Goal: Information Seeking & Learning: Understand process/instructions

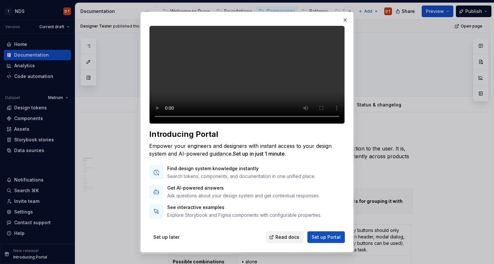
scroll to position [0, 0]
click at [344, 19] on button "button" at bounding box center [345, 20] width 9 height 9
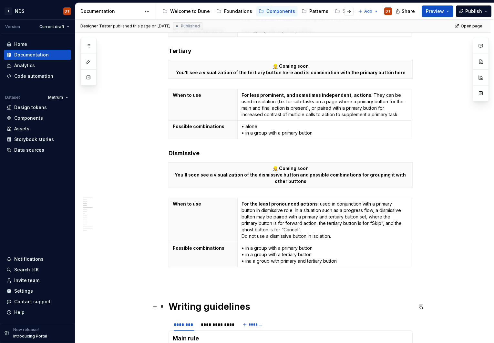
scroll to position [353, 0]
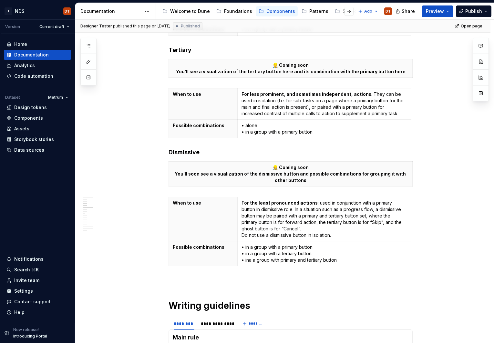
type textarea "*"
click at [346, 260] on p "• in a group with a primary button • in a group with a tertiary button • ina a …" at bounding box center [325, 253] width 166 height 19
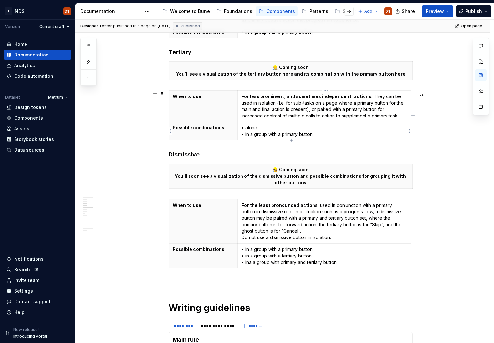
click at [316, 135] on p "• alone • in a group with a primary button" at bounding box center [325, 131] width 166 height 13
click at [312, 135] on p "• alone • in a group with a primary button" at bounding box center [325, 131] width 166 height 13
drag, startPoint x: 340, startPoint y: 263, endPoint x: 250, endPoint y: 260, distance: 89.5
click at [250, 260] on p "• in a group with a primary button • in a group with a tertiary button • ina a …" at bounding box center [325, 255] width 166 height 19
click at [249, 262] on p "• in a group with a primary button • in a group with a tertiary button • ina a …" at bounding box center [325, 255] width 166 height 19
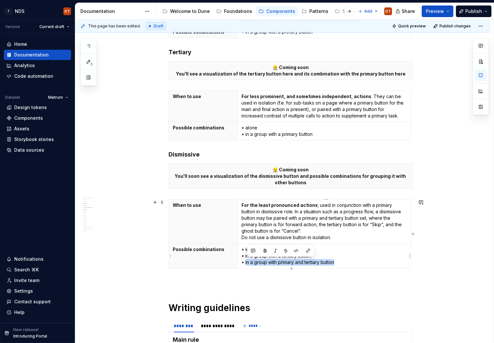
drag, startPoint x: 339, startPoint y: 262, endPoint x: 247, endPoint y: 264, distance: 92.7
click at [247, 263] on p "• in a group with a primary button • in a group with a tertiary button • in a g…" at bounding box center [325, 255] width 166 height 19
copy p "in a group with primary and tertiary button"
click at [320, 135] on p "• alone • in a group with a primary button" at bounding box center [325, 131] width 166 height 13
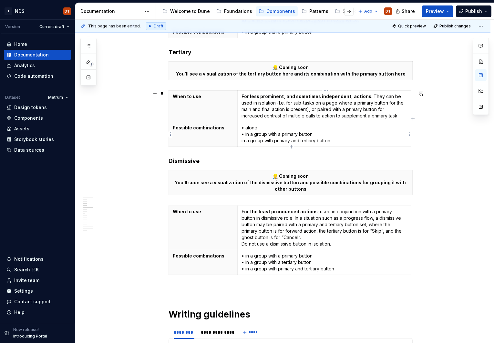
click at [243, 141] on p "• alone • in a group with a primary button in a group with primary and tertiary…" at bounding box center [325, 134] width 166 height 19
click at [295, 142] on p "• alone • in a group with a primary button • in a group with primary and tertia…" at bounding box center [325, 134] width 166 height 19
drag, startPoint x: 322, startPoint y: 141, endPoint x: 315, endPoint y: 141, distance: 7.1
click at [307, 141] on p "• alone • in a group with a primary button • in a group with primary and tertia…" at bounding box center [325, 134] width 166 height 19
click at [448, 178] on div "Usage of variants and combinations Each button variant has a particular functio…" at bounding box center [282, 222] width 415 height 922
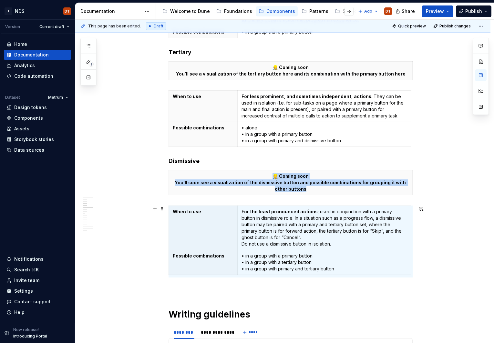
scroll to position [345, 0]
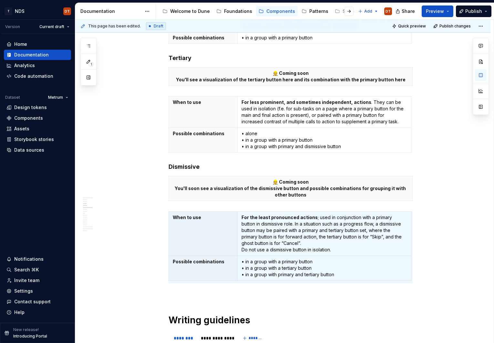
type textarea "*"
